Goal: Information Seeking & Learning: Check status

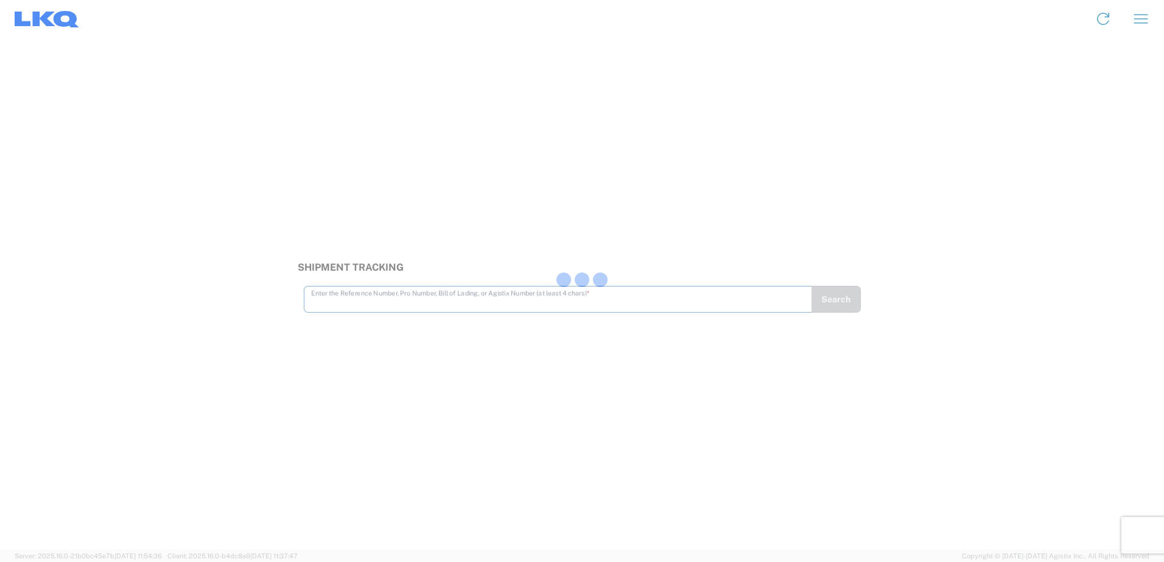
click at [497, 302] on div at bounding box center [582, 281] width 1164 height 562
click at [464, 282] on div at bounding box center [582, 281] width 1164 height 562
click at [435, 292] on div at bounding box center [582, 281] width 1164 height 562
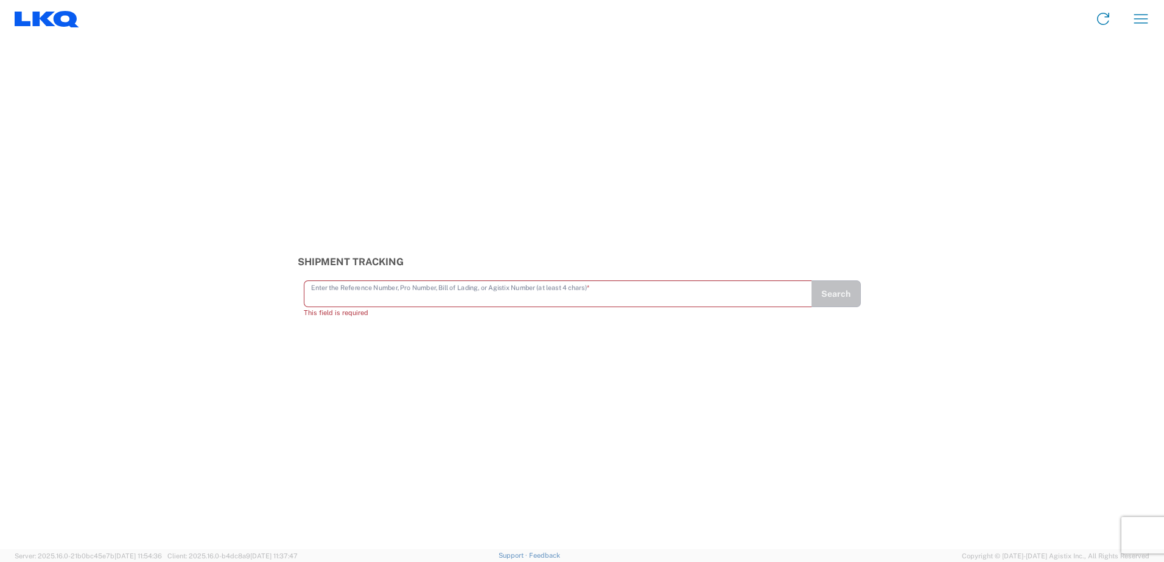
click at [365, 298] on input "text" at bounding box center [558, 292] width 494 height 21
paste input "56483514"
type input "56483514"
click at [518, 358] on div "Shipment Tracking 56483514 Enter the Reference Number, Pro Number, Bill of Ladi…" at bounding box center [582, 294] width 1164 height 512
click at [822, 295] on button "Search" at bounding box center [836, 299] width 50 height 27
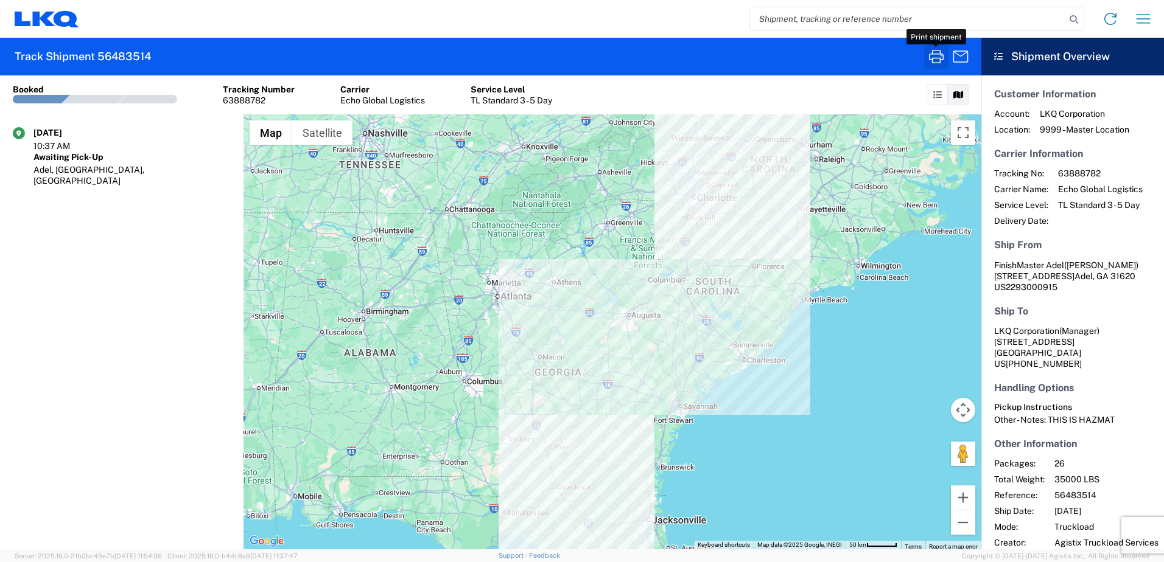
click at [941, 61] on icon "button" at bounding box center [935, 56] width 19 height 19
